Goal: Navigation & Orientation: Find specific page/section

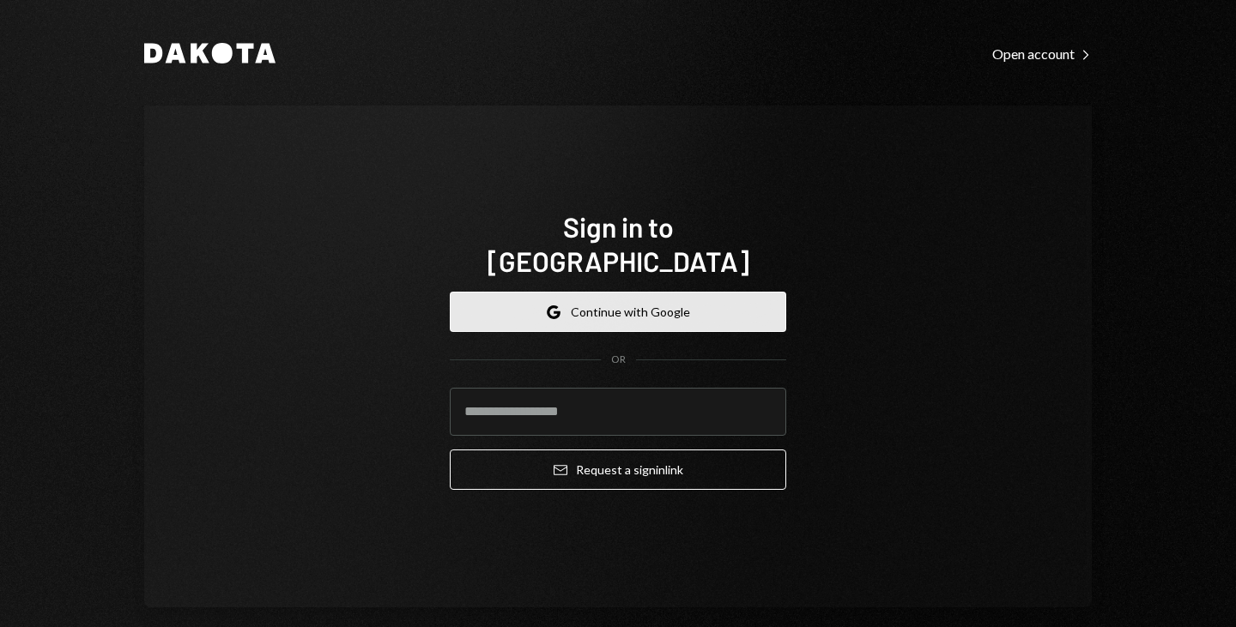
click at [626, 292] on button "Google Continue with Google" at bounding box center [618, 312] width 336 height 40
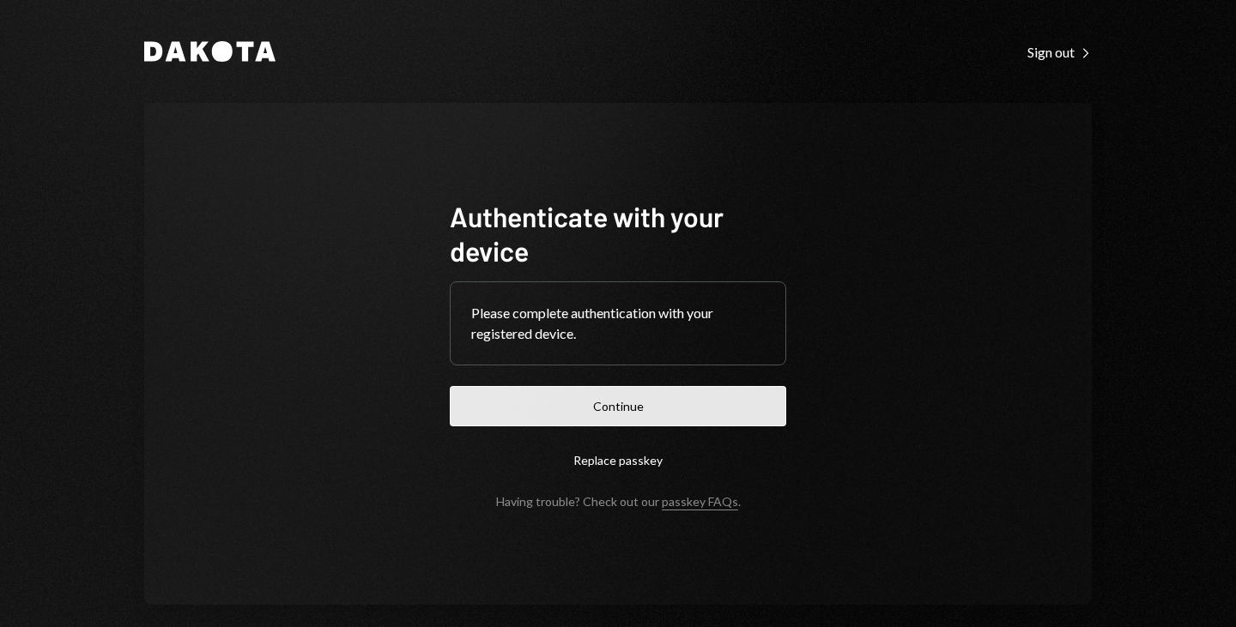
click at [659, 404] on button "Continue" at bounding box center [618, 406] width 336 height 40
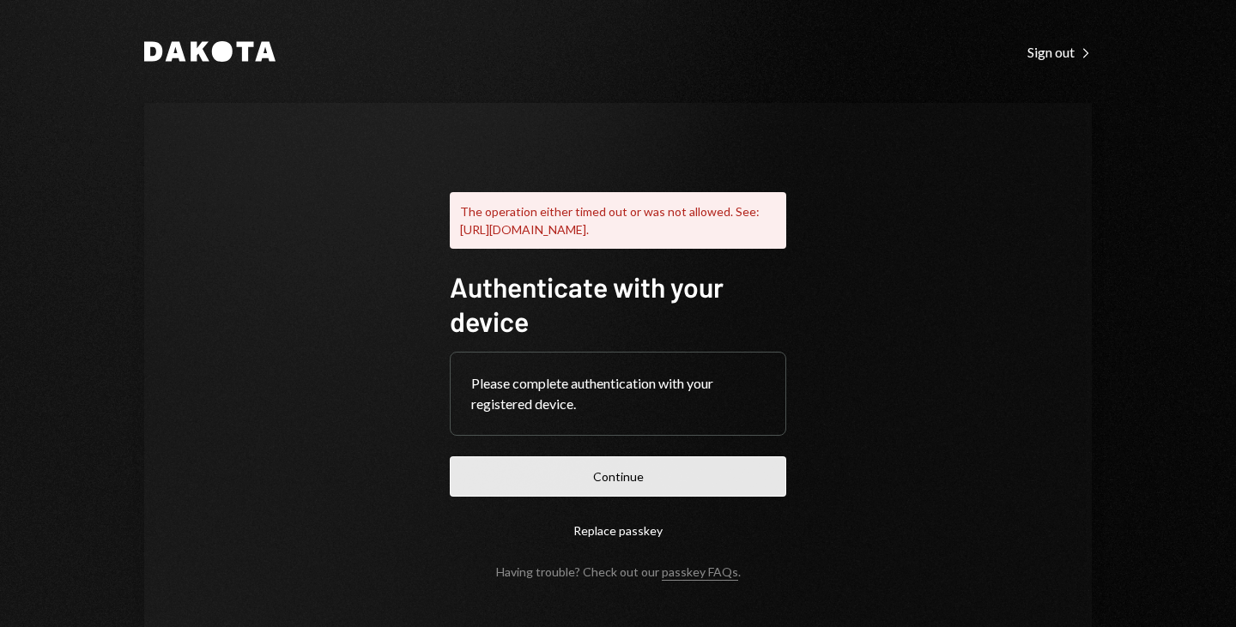
click at [614, 497] on button "Continue" at bounding box center [618, 477] width 336 height 40
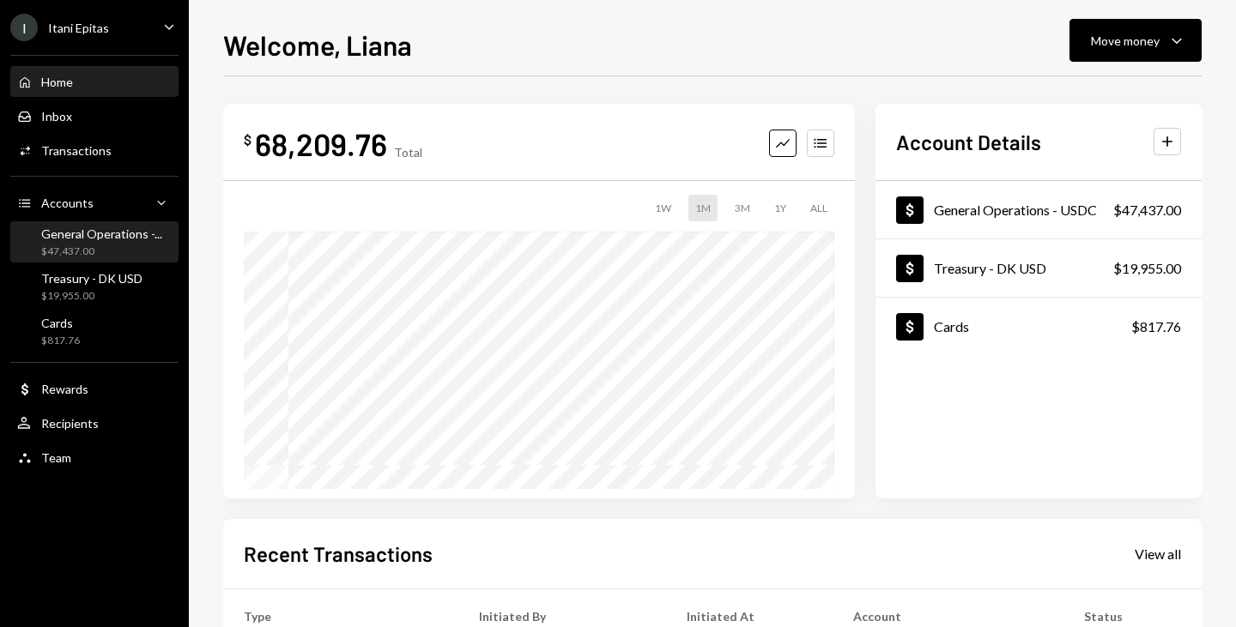
click at [119, 229] on div "General Operations -..." at bounding box center [101, 234] width 121 height 15
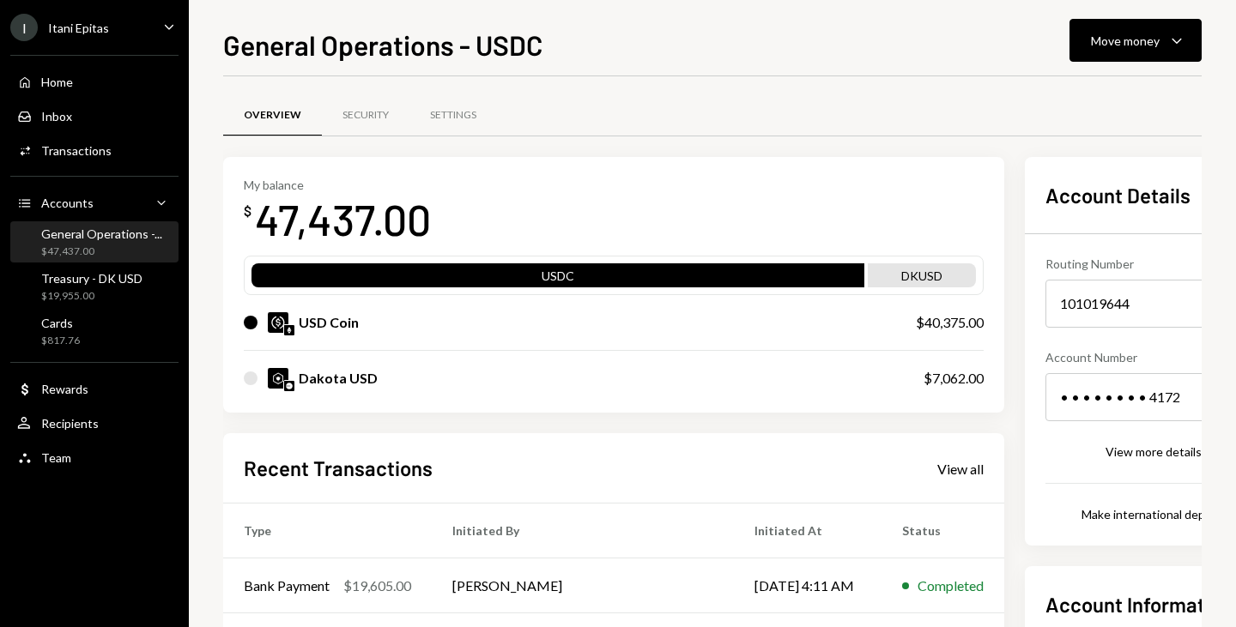
click at [98, 265] on div "Home Home Inbox Inbox Activities Transactions Accounts Accounts Caret Down Gene…" at bounding box center [94, 261] width 189 height 432
click at [113, 272] on div "Treasury - DK USD" at bounding box center [91, 278] width 101 height 15
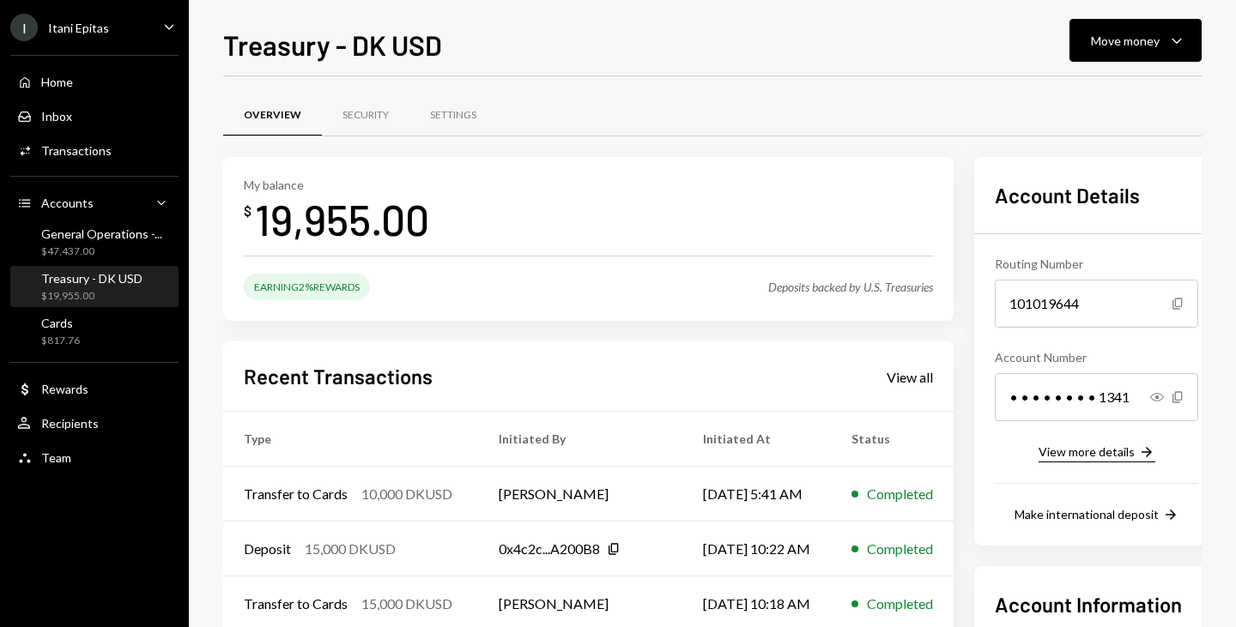
click at [1085, 449] on div "View more details" at bounding box center [1086, 452] width 96 height 15
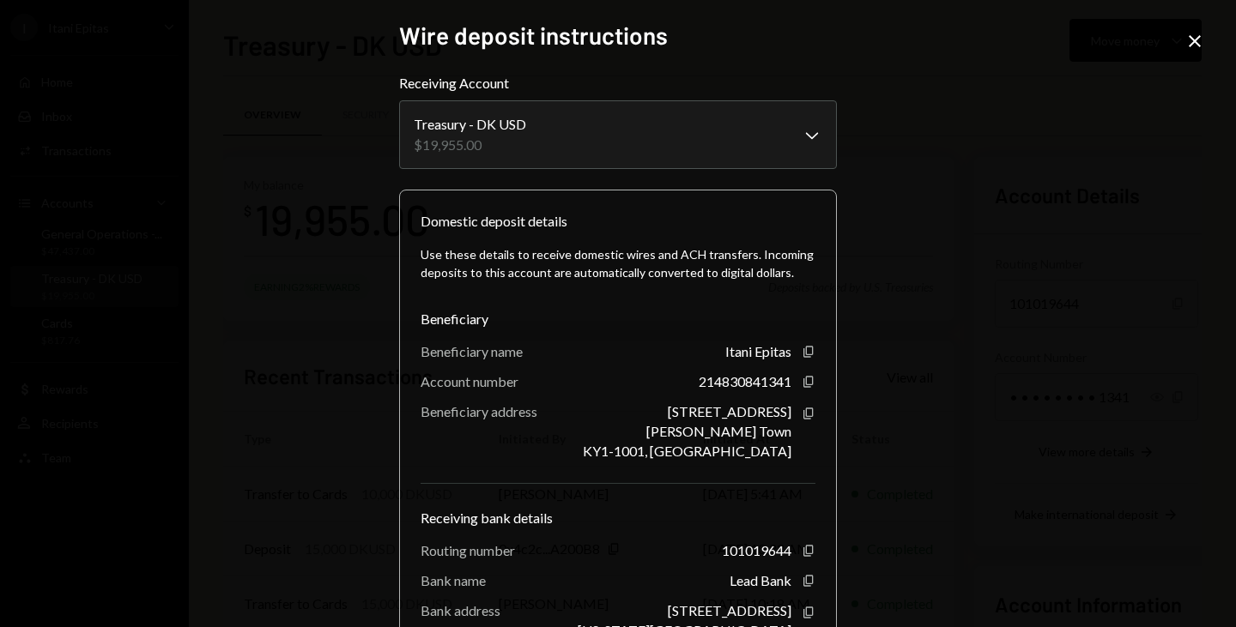
click at [1192, 42] on icon at bounding box center [1195, 41] width 12 height 12
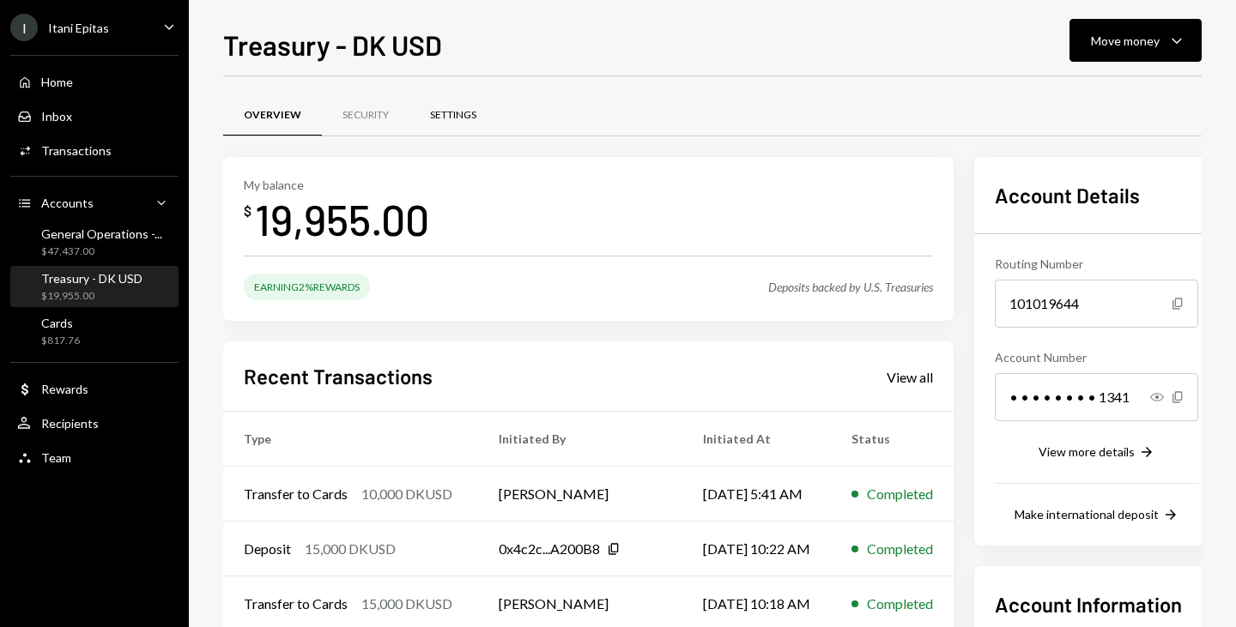
click at [433, 118] on div "Settings" at bounding box center [453, 115] width 46 height 15
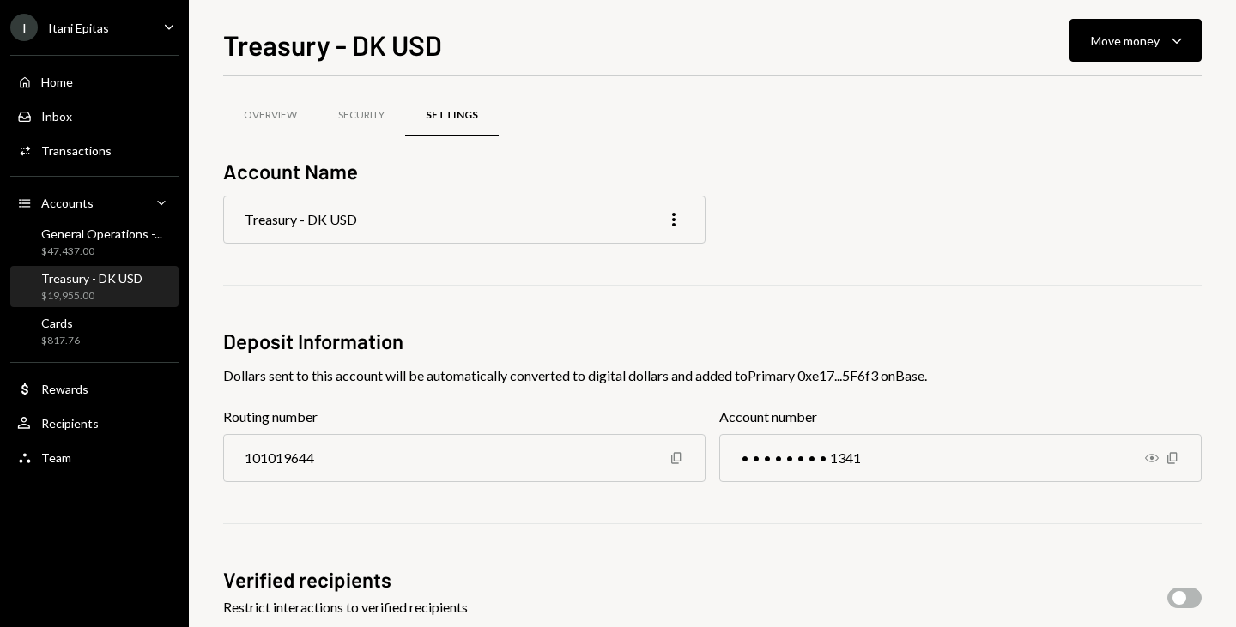
scroll to position [208, 0]
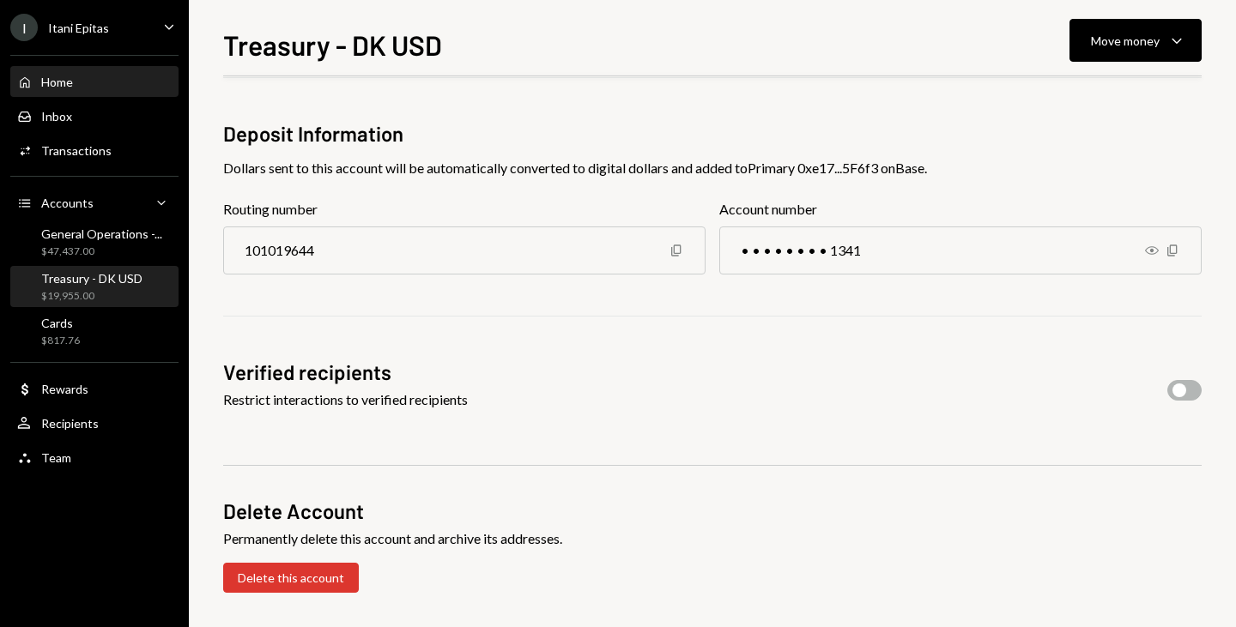
drag, startPoint x: 94, startPoint y: 53, endPoint x: 42, endPoint y: 77, distance: 56.8
click at [42, 77] on div "Home Home Inbox Inbox Activities Transactions Accounts Accounts Caret Down Gene…" at bounding box center [94, 261] width 189 height 432
click at [42, 77] on div "Home" at bounding box center [57, 82] width 32 height 15
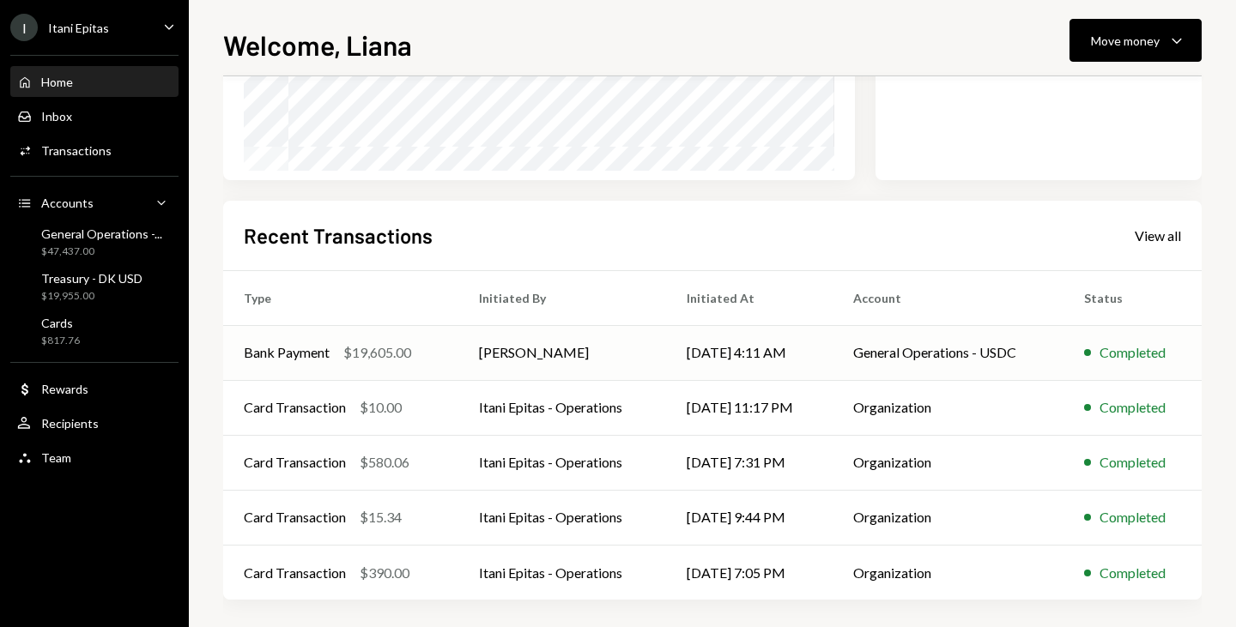
scroll to position [325, 0]
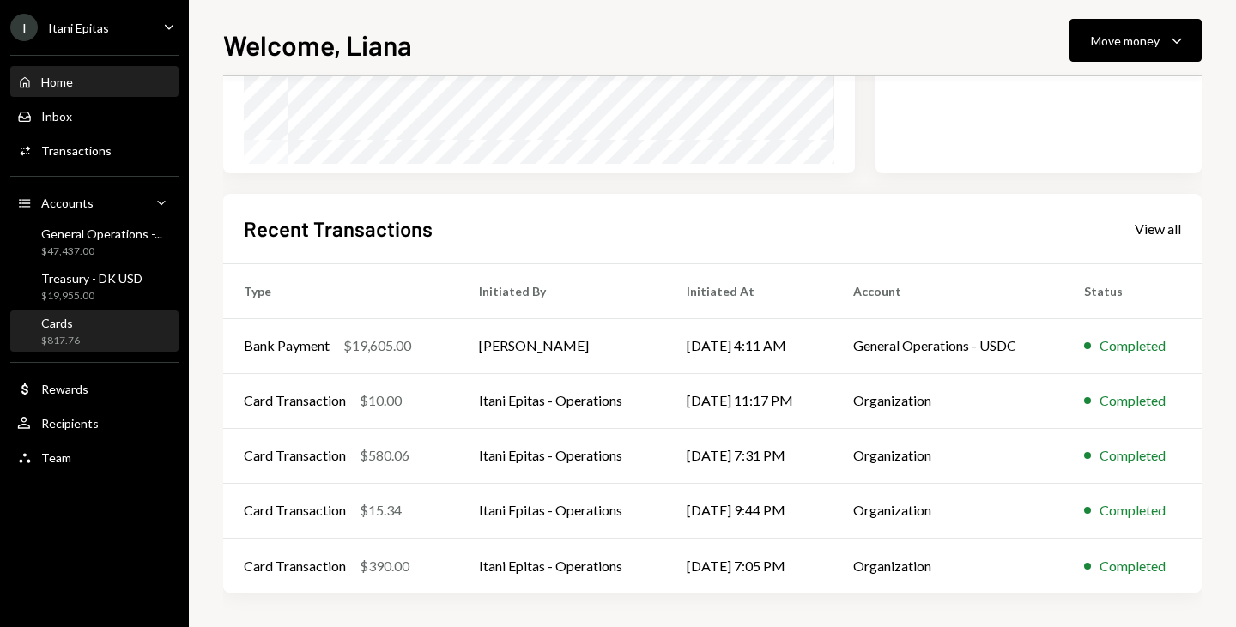
click at [89, 334] on div "Cards $817.76" at bounding box center [94, 332] width 154 height 33
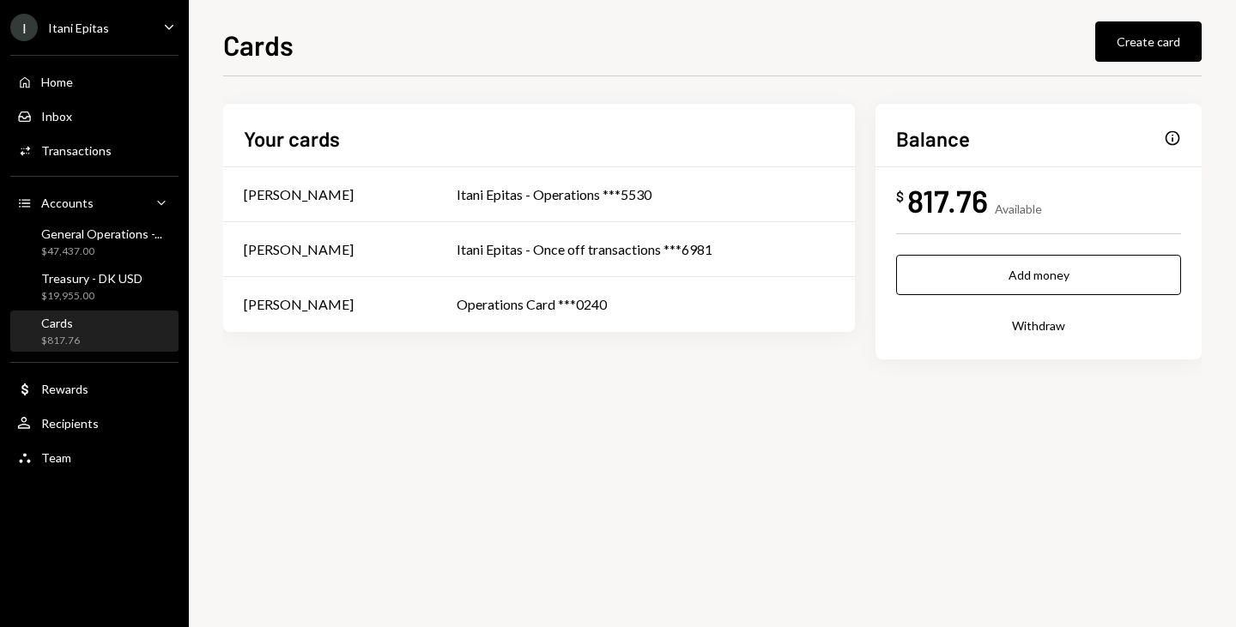
click at [24, 27] on div "I" at bounding box center [23, 27] width 27 height 27
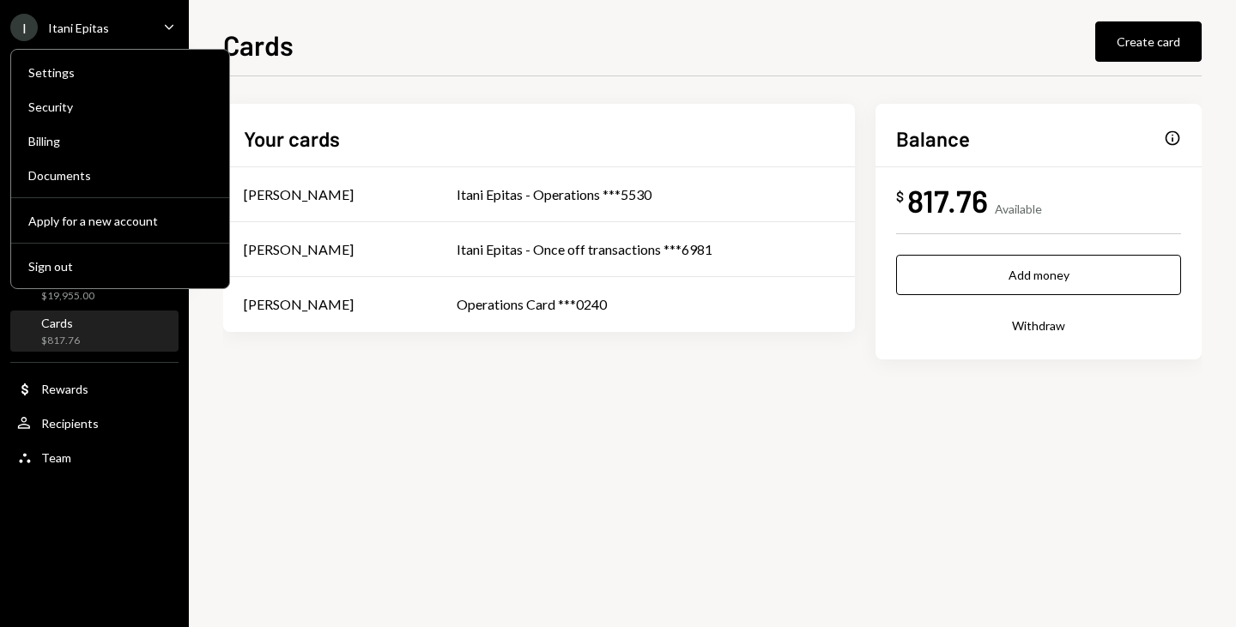
click at [70, 23] on div "Itani Epitas" at bounding box center [78, 28] width 61 height 15
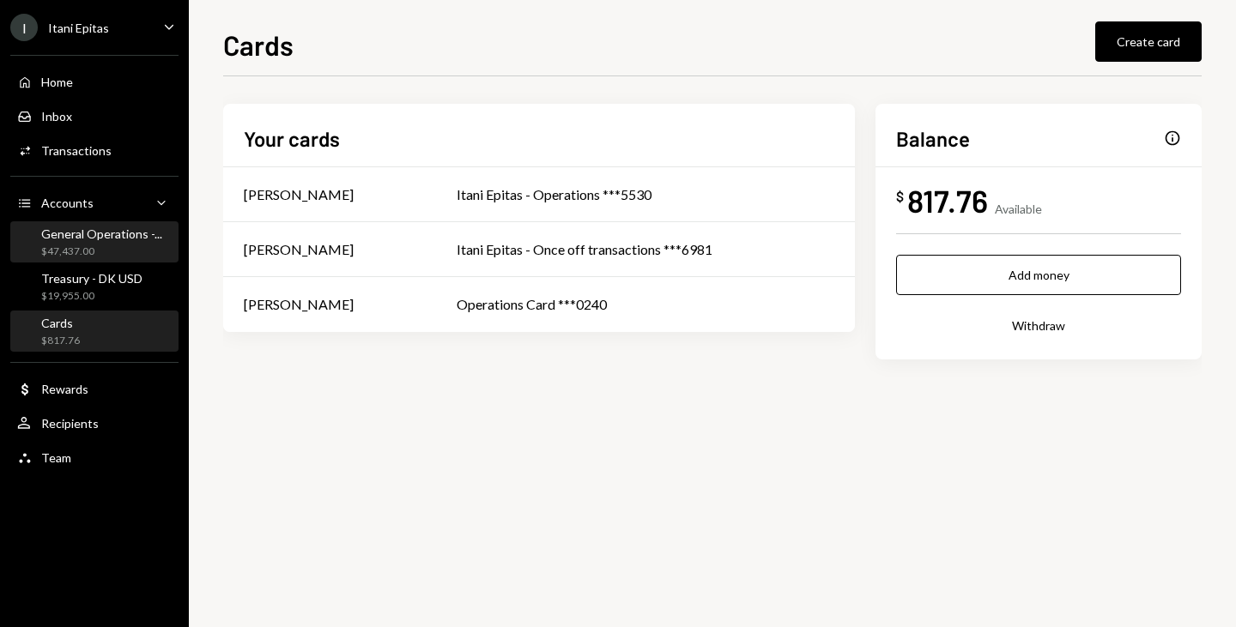
click at [106, 238] on div "General Operations -..." at bounding box center [101, 234] width 121 height 15
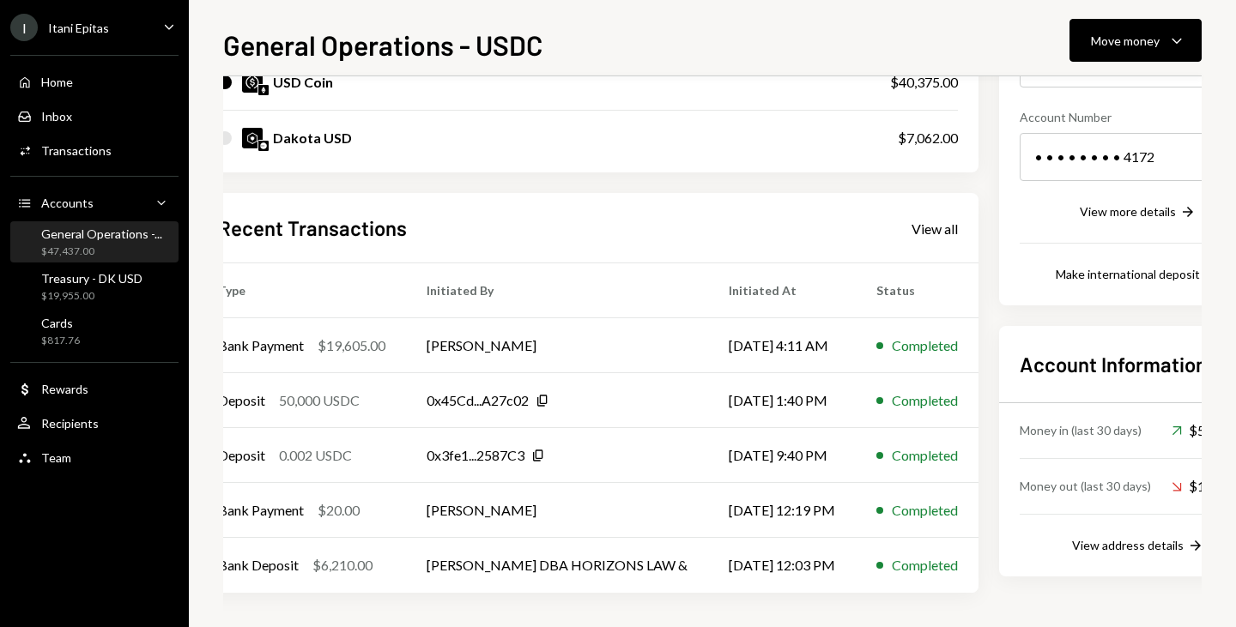
scroll to position [240, 23]
click at [1095, 538] on div "View address details" at bounding box center [1130, 545] width 112 height 15
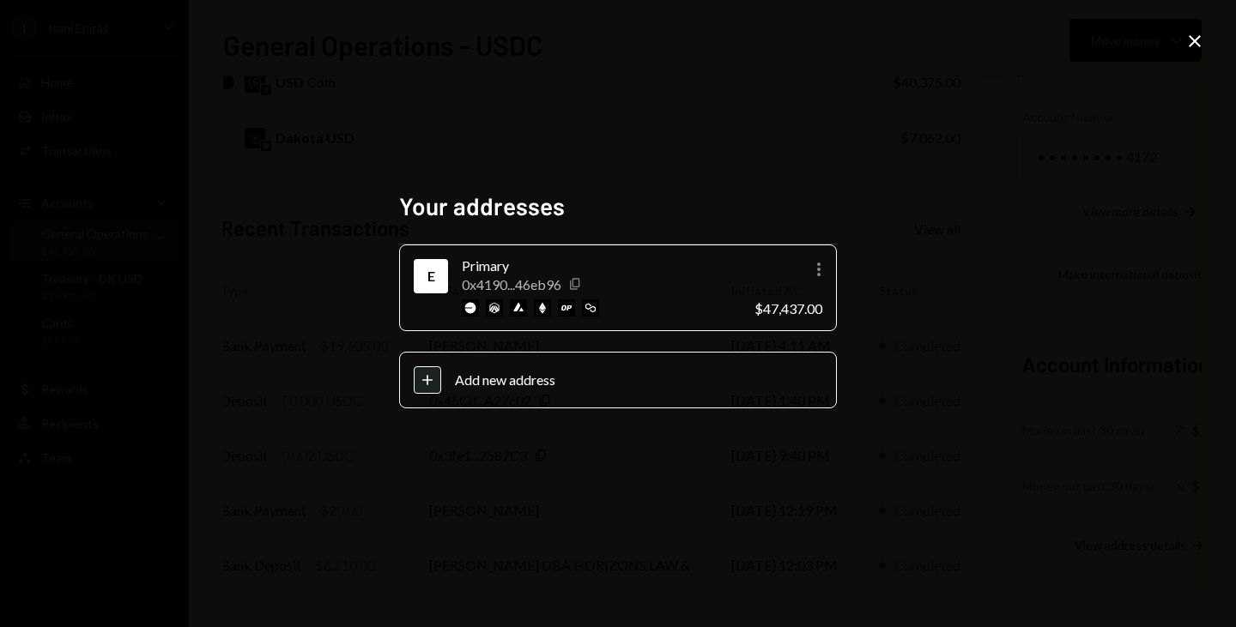
click at [576, 287] on icon "button" at bounding box center [574, 284] width 9 height 11
click at [1195, 44] on icon "Close" at bounding box center [1194, 41] width 21 height 21
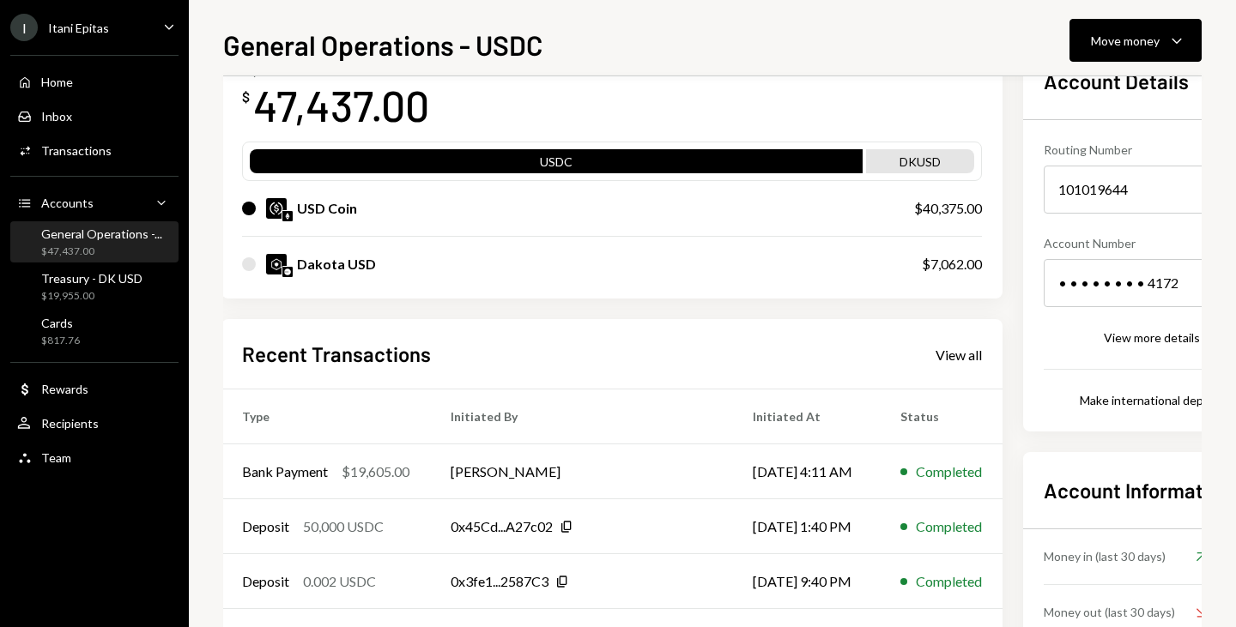
scroll to position [114, 0]
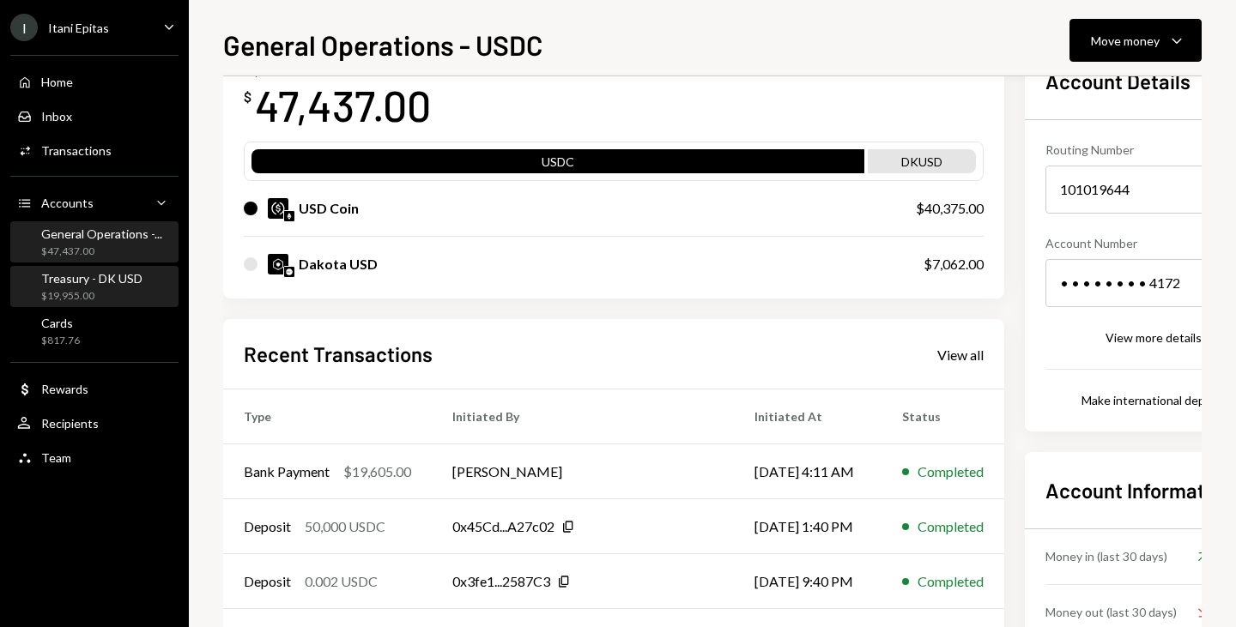
click at [75, 291] on div "$19,955.00" at bounding box center [91, 296] width 101 height 15
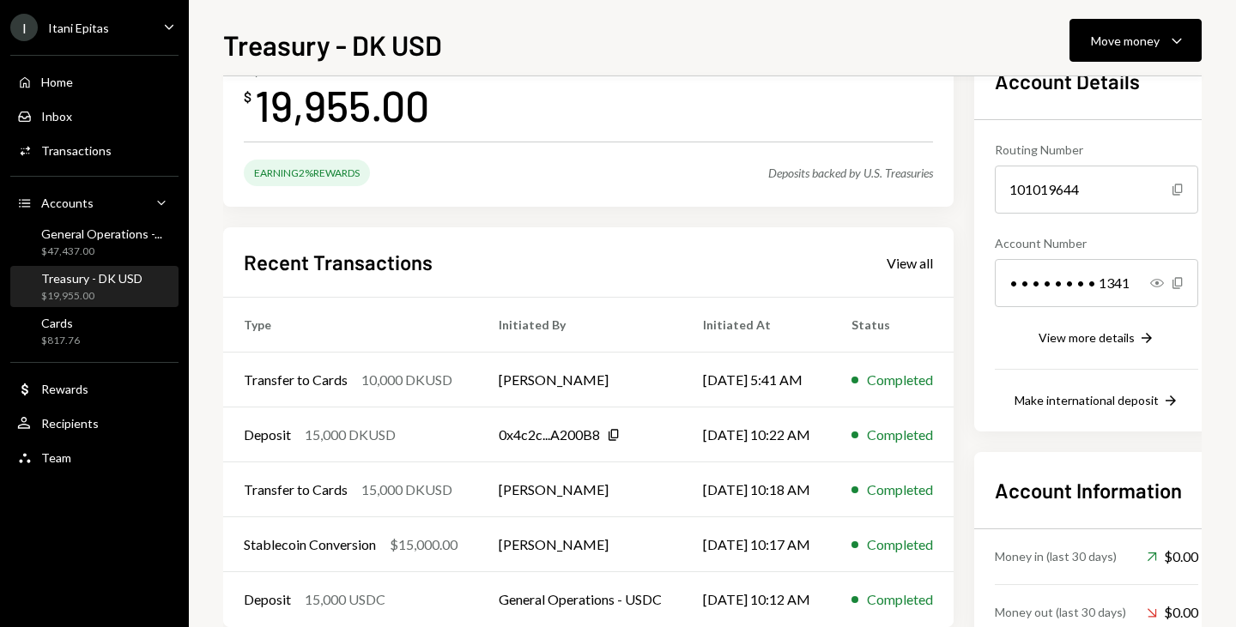
scroll to position [224, 0]
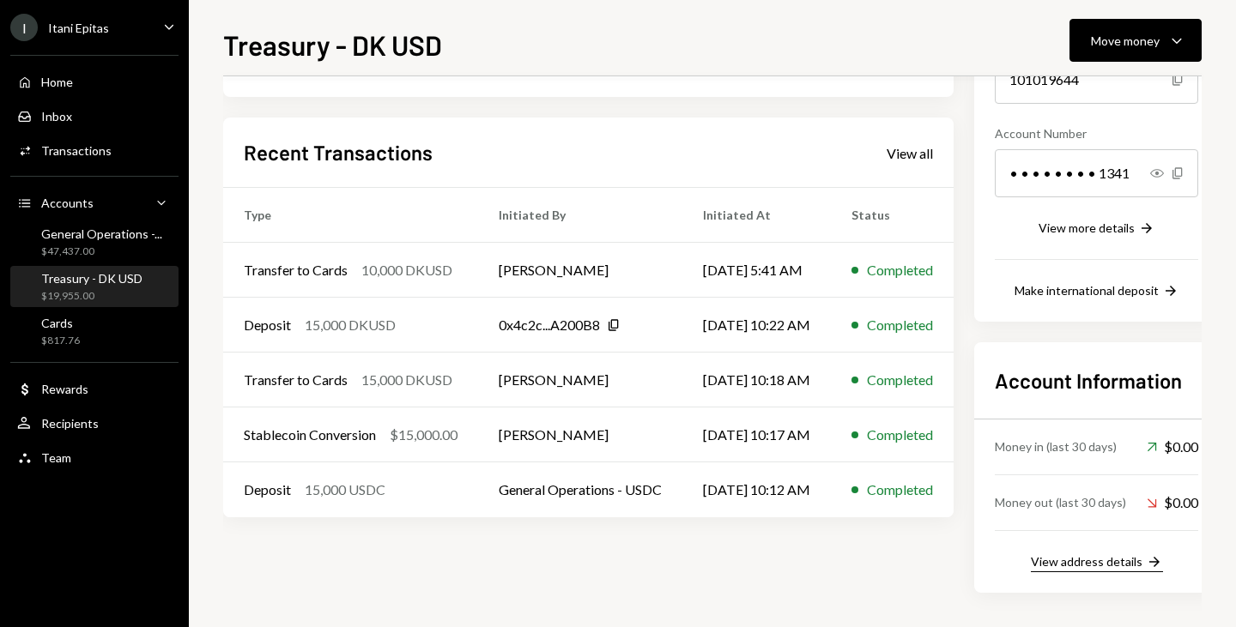
click at [1071, 567] on div "View address details" at bounding box center [1087, 561] width 112 height 15
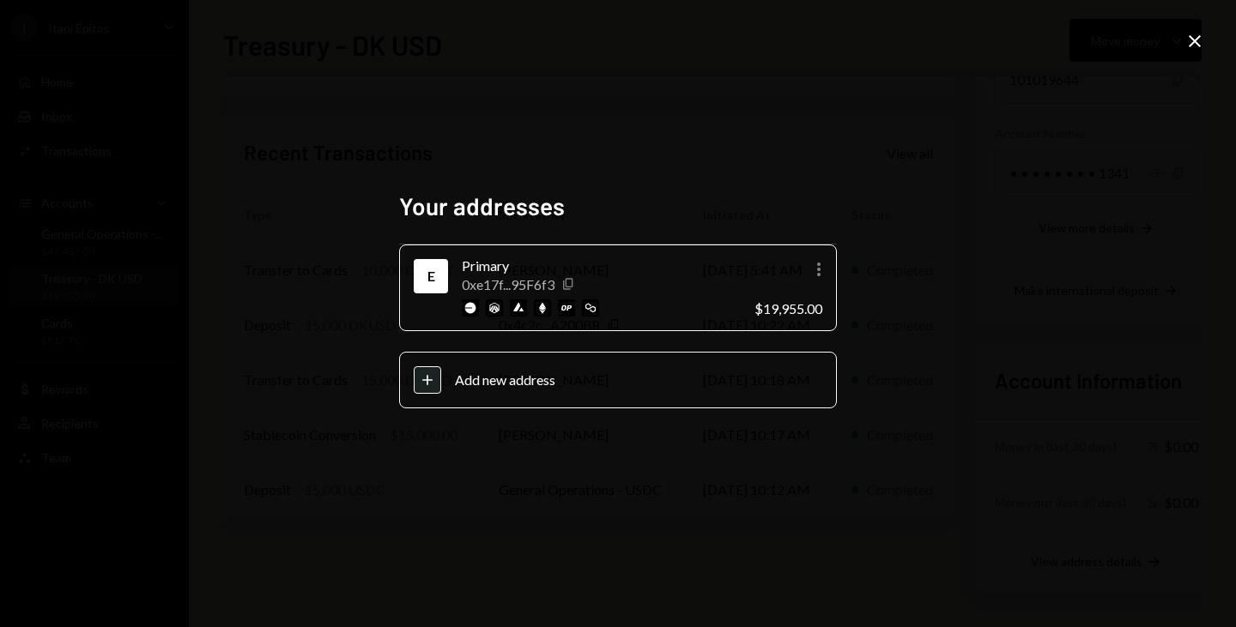
click at [567, 281] on icon "button" at bounding box center [567, 284] width 9 height 11
click at [700, 297] on div "Primary 0xe17f...95F6f3 Copy" at bounding box center [601, 286] width 279 height 61
click at [819, 270] on icon "More" at bounding box center [818, 269] width 21 height 21
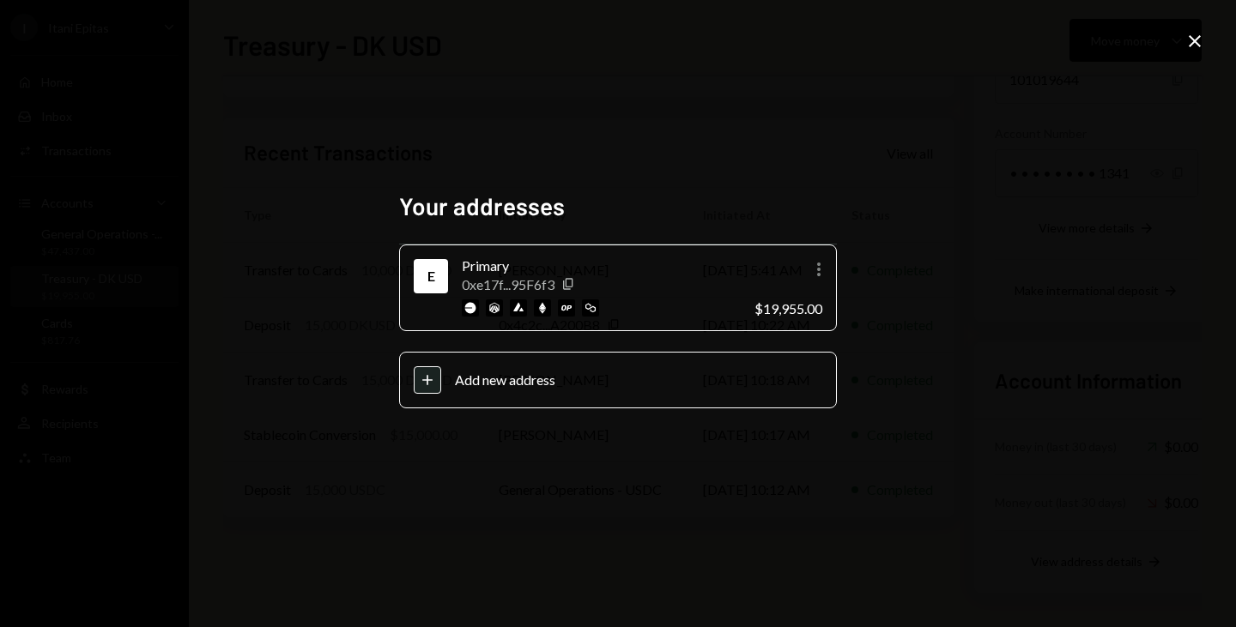
click at [1189, 39] on icon "Close" at bounding box center [1194, 41] width 21 height 21
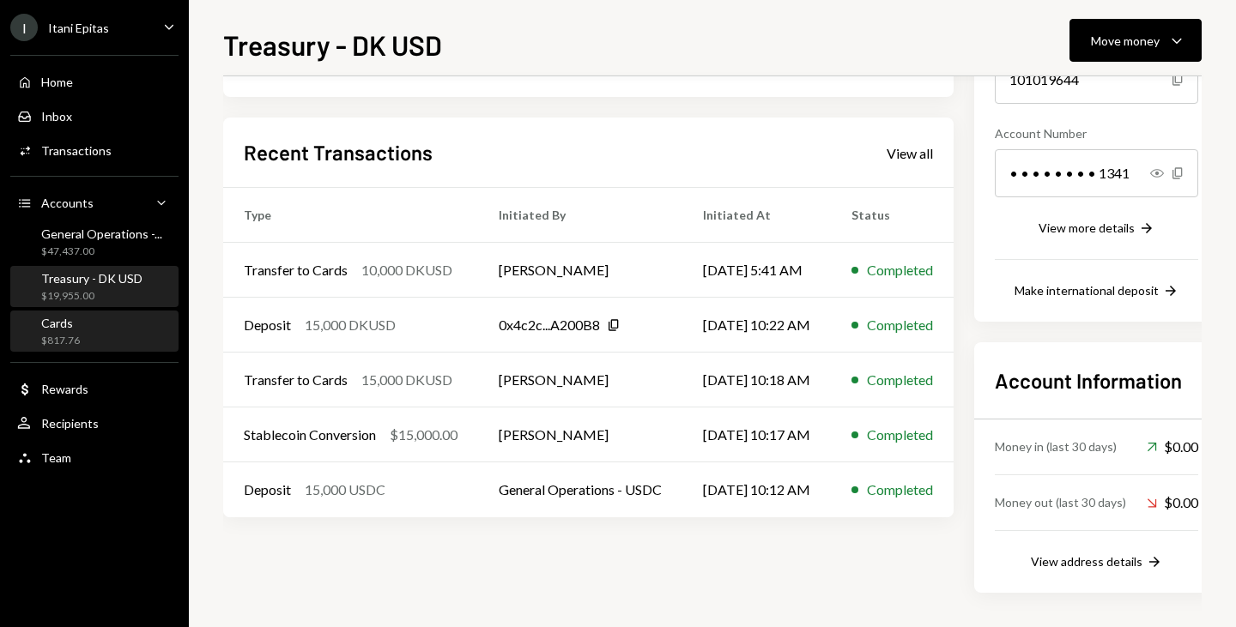
click at [67, 325] on div "Cards" at bounding box center [60, 323] width 39 height 15
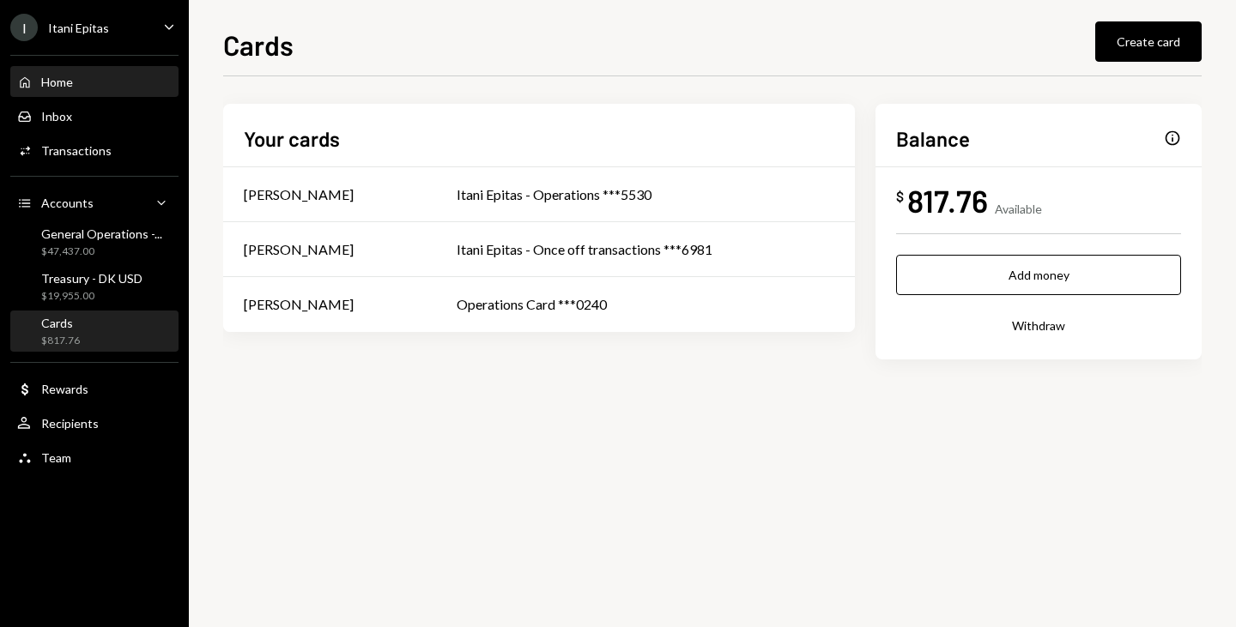
click at [71, 77] on div "Home" at bounding box center [57, 82] width 32 height 15
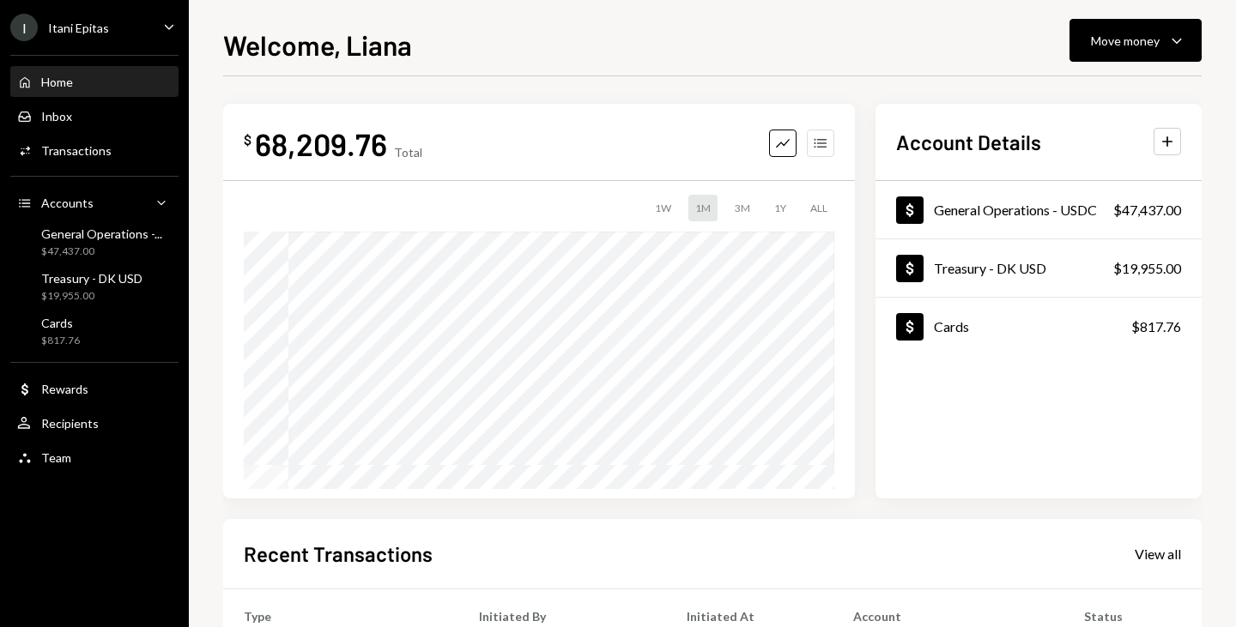
click at [816, 149] on icon "Accounts" at bounding box center [820, 143] width 17 height 17
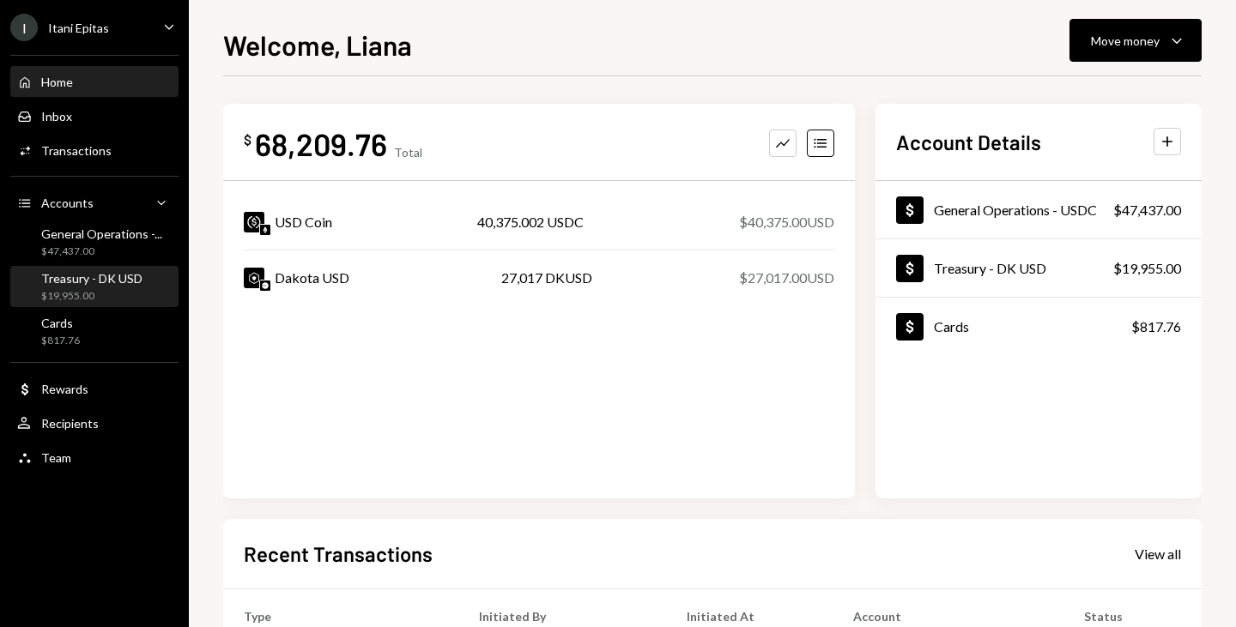
click at [117, 289] on div "$19,955.00" at bounding box center [91, 296] width 101 height 15
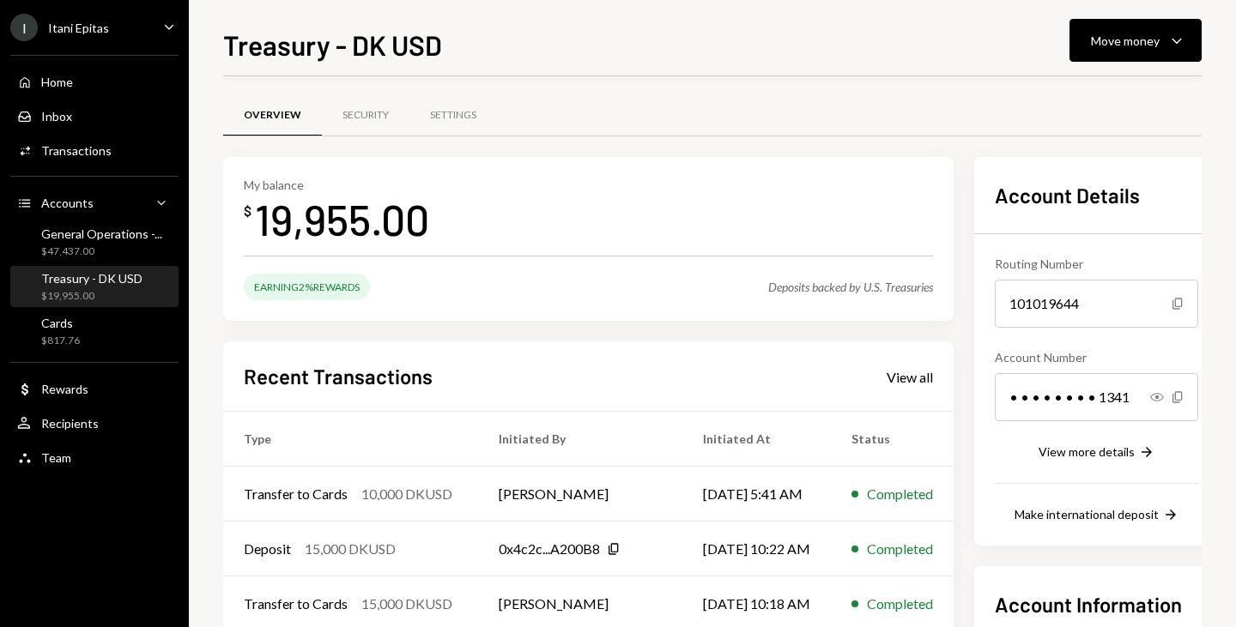
scroll to position [224, 0]
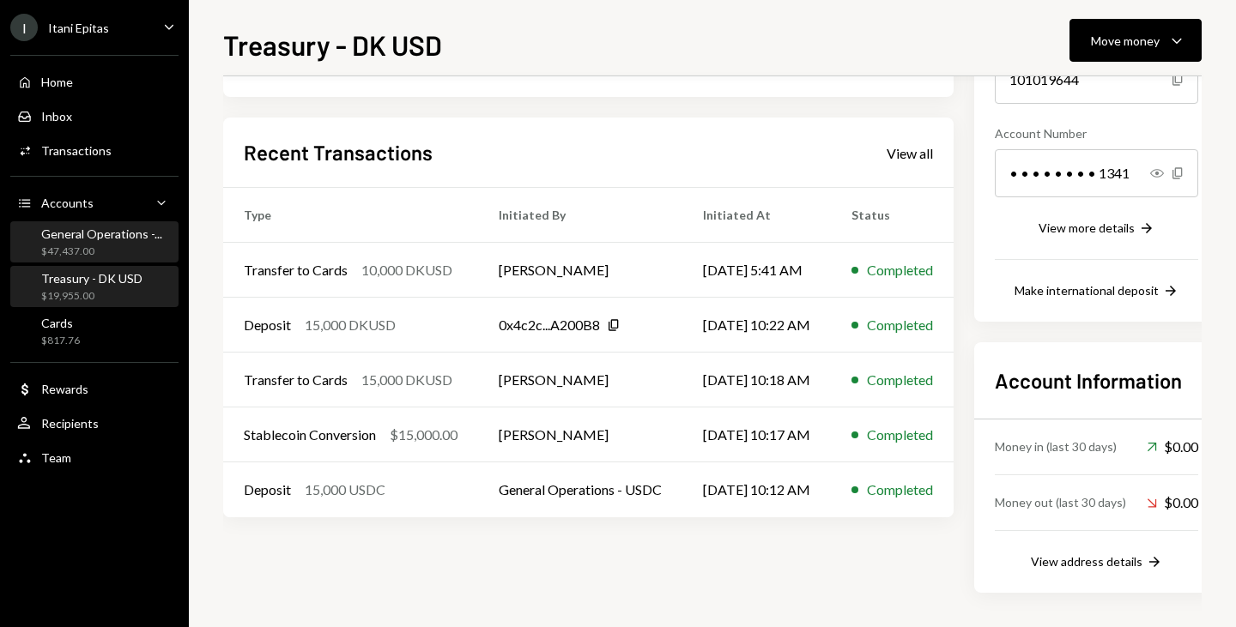
click at [101, 244] on div "General Operations -... $47,437.00" at bounding box center [101, 243] width 121 height 33
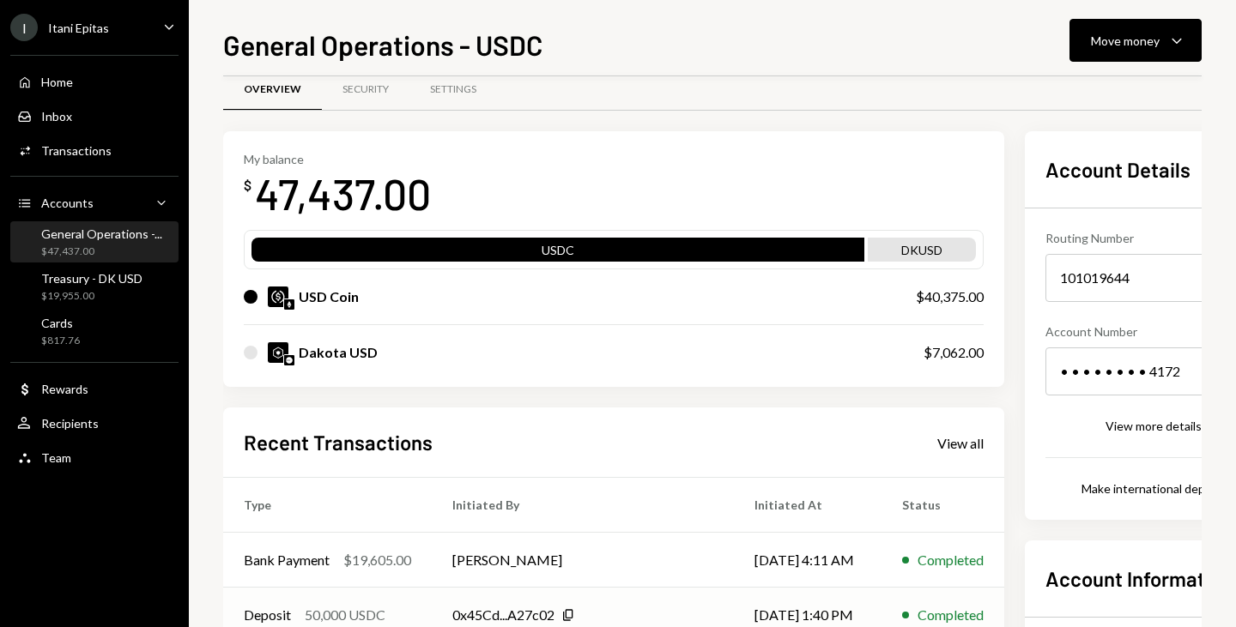
scroll to position [25, 0]
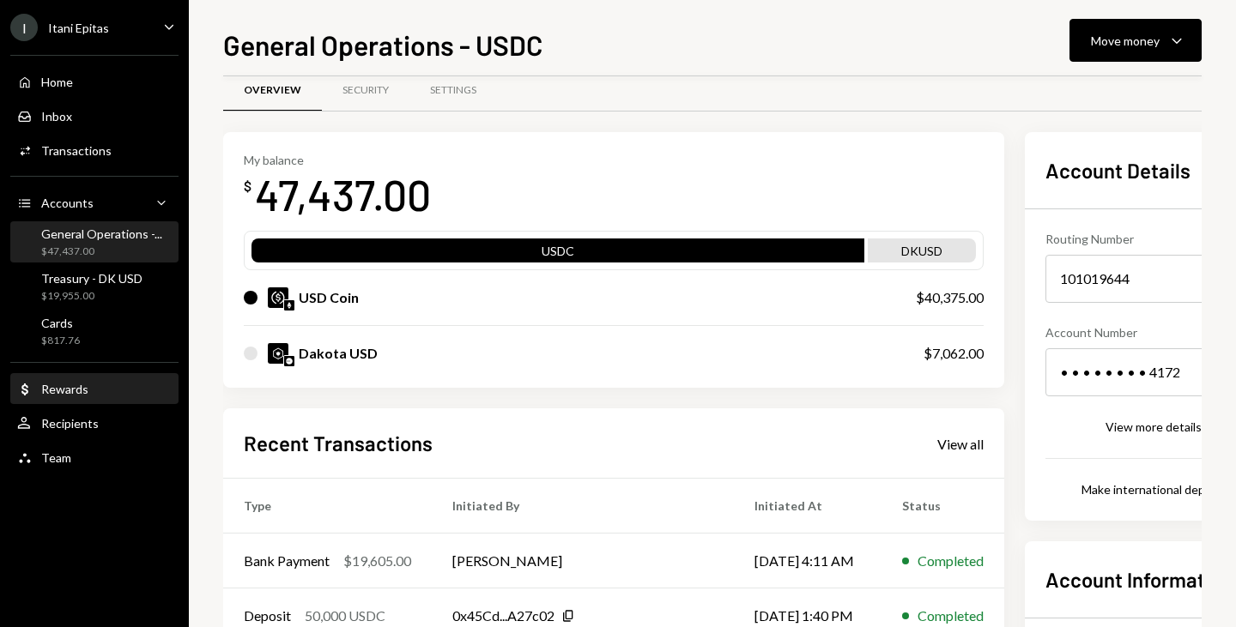
click at [73, 396] on div "Rewards" at bounding box center [64, 389] width 47 height 15
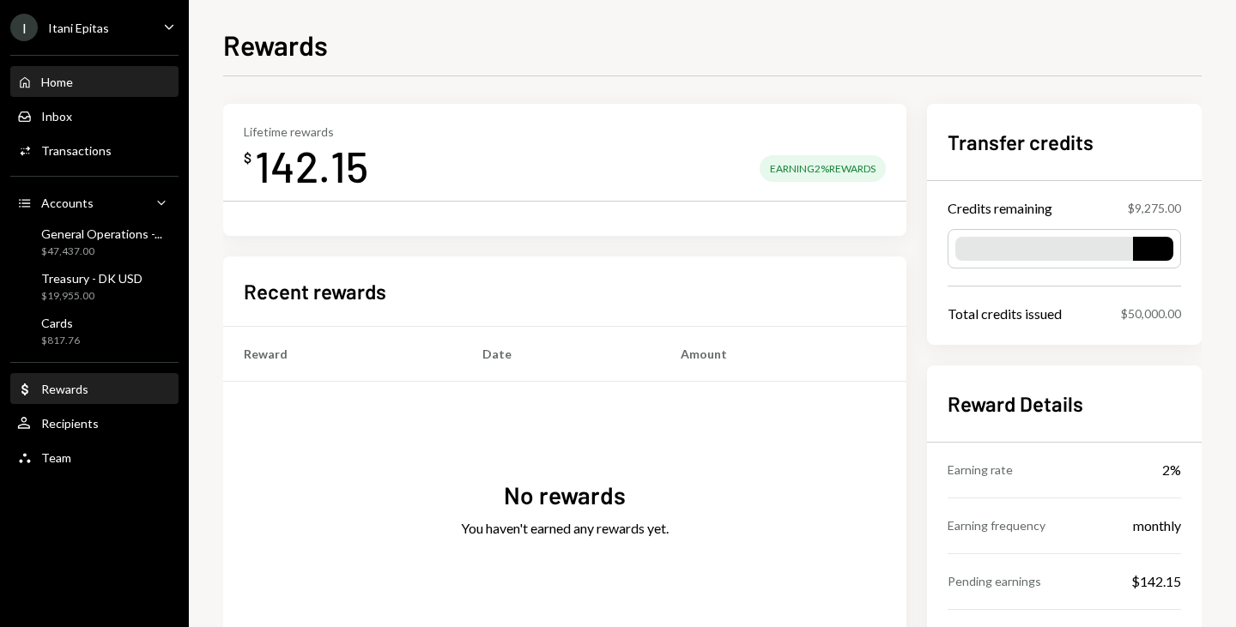
click at [83, 77] on div "Home Home" at bounding box center [94, 82] width 154 height 15
